Goal: Task Accomplishment & Management: Manage account settings

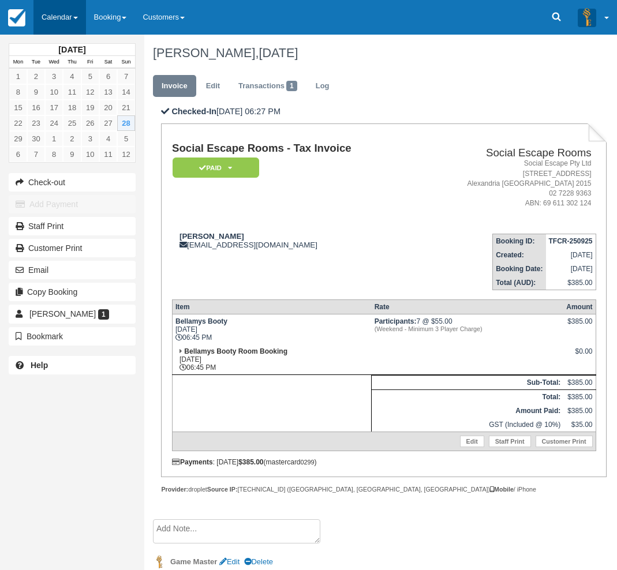
drag, startPoint x: 64, startPoint y: 12, endPoint x: 70, endPoint y: 72, distance: 60.9
click at [64, 12] on link "Calendar" at bounding box center [59, 17] width 52 height 35
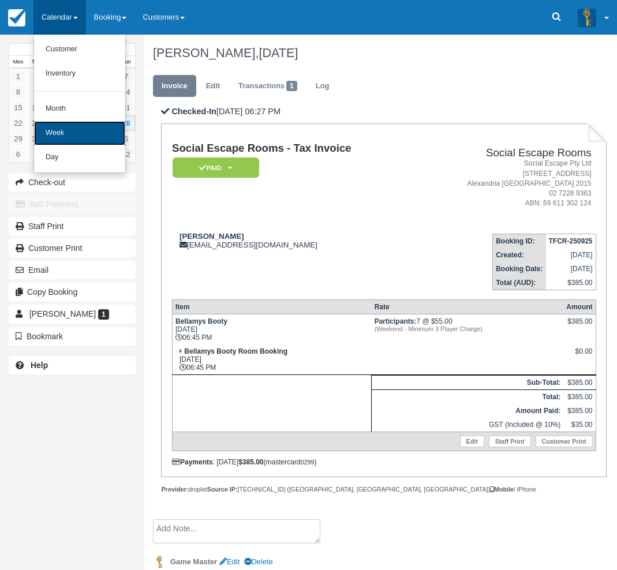
click at [64, 134] on link "Week" at bounding box center [79, 133] width 91 height 24
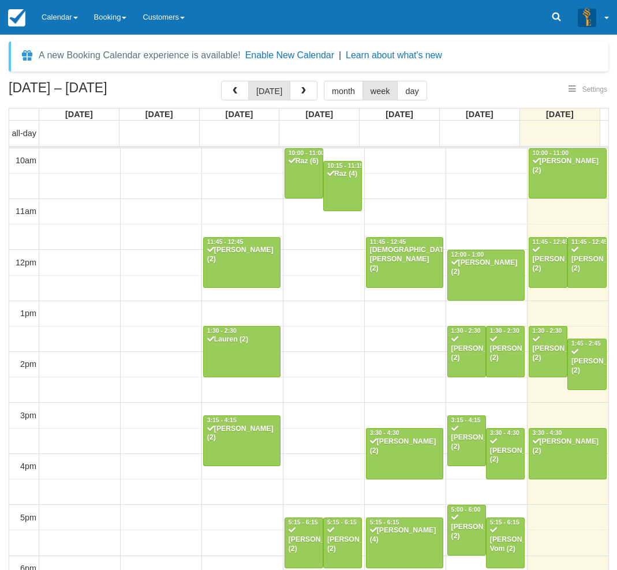
select select
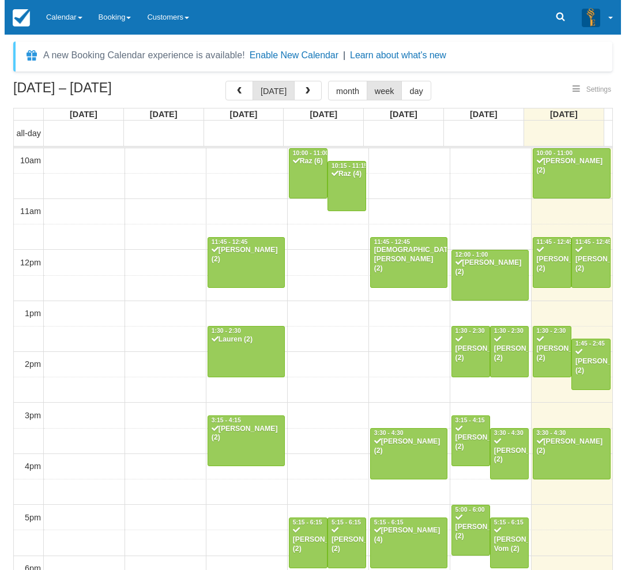
scroll to position [182, 0]
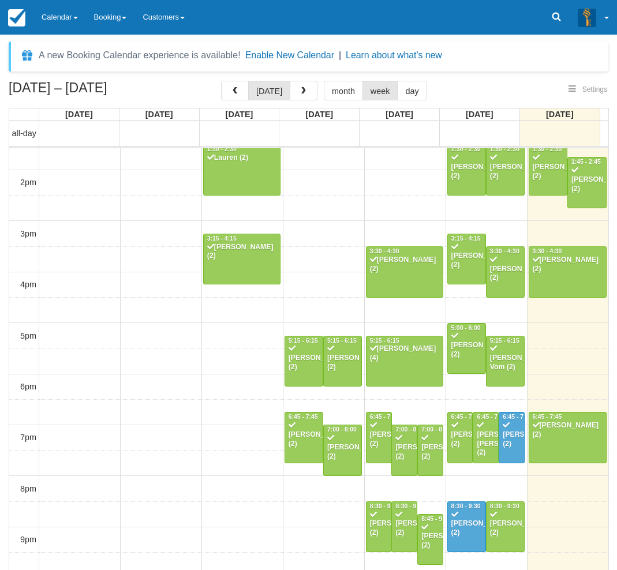
select select
click at [306, 92] on button "button" at bounding box center [304, 91] width 28 height 20
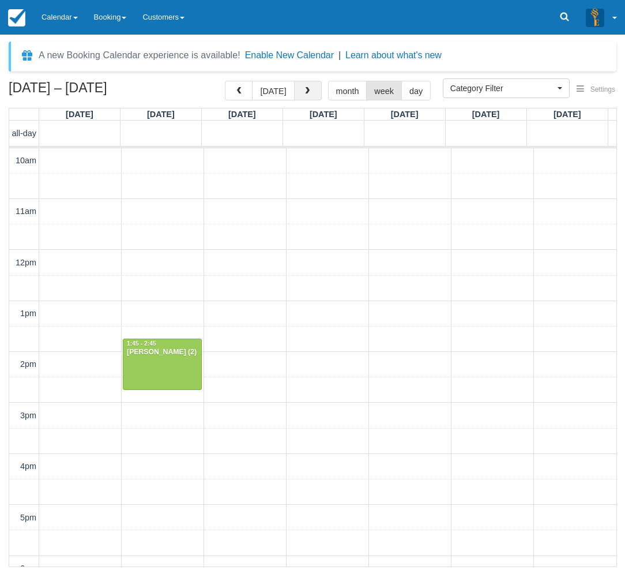
click at [303, 91] on span "button" at bounding box center [307, 91] width 8 height 8
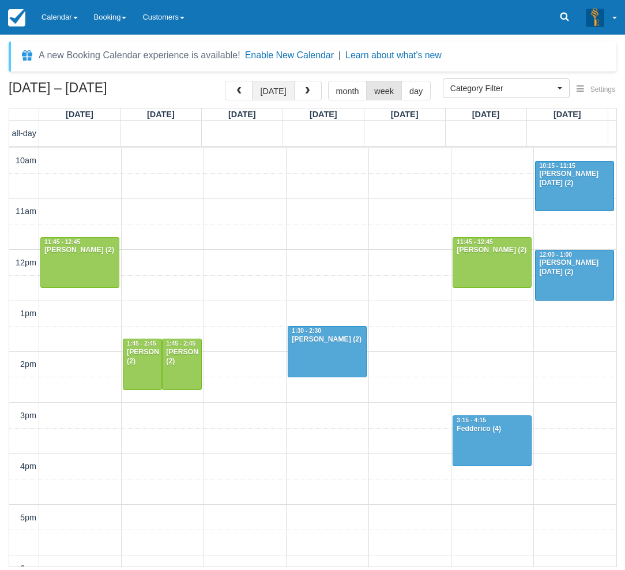
click at [274, 89] on button "today" at bounding box center [273, 91] width 42 height 20
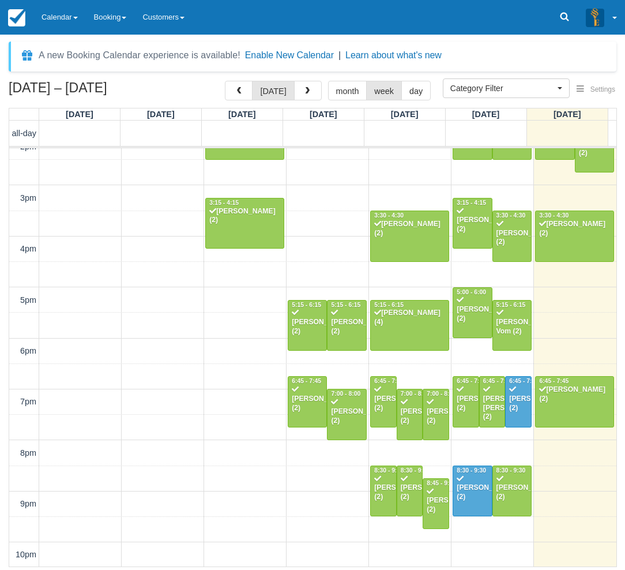
scroll to position [218, 0]
